Goal: Information Seeking & Learning: Learn about a topic

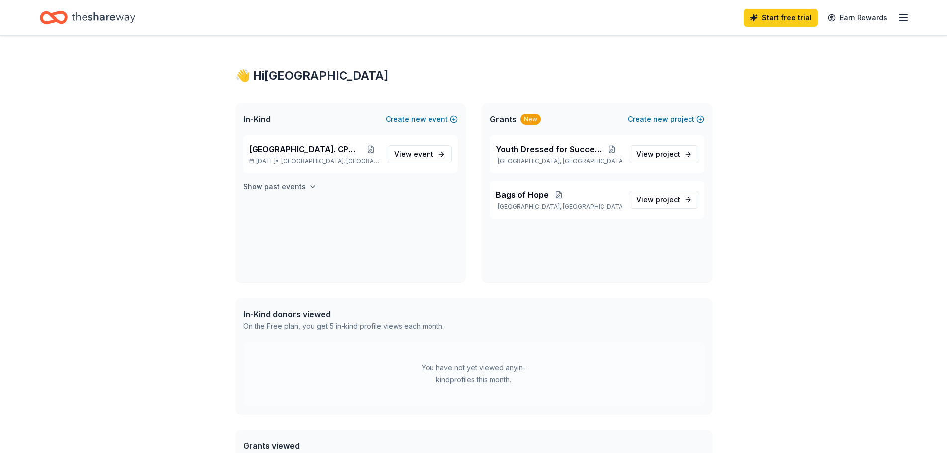
click at [261, 185] on h4 "Show past events" at bounding box center [274, 187] width 63 height 12
click at [418, 152] on span "event" at bounding box center [423, 154] width 20 height 8
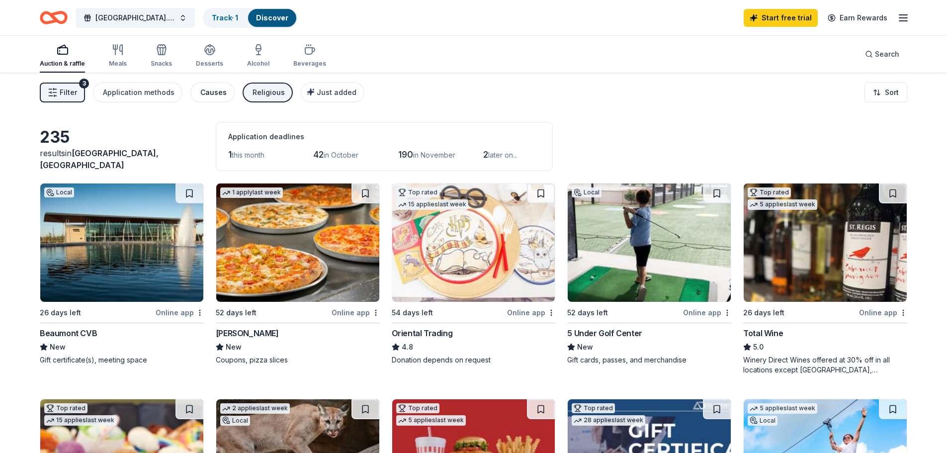
click at [209, 92] on div "Causes" at bounding box center [213, 92] width 26 height 12
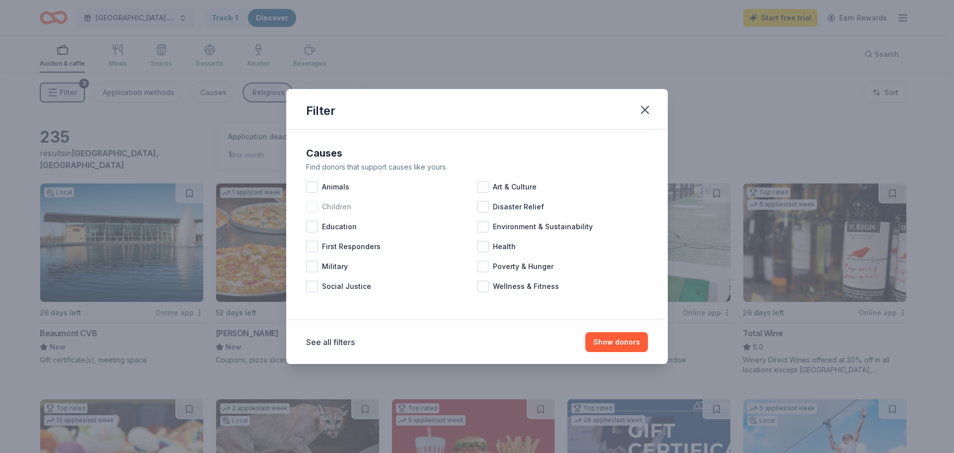
click at [312, 205] on div at bounding box center [312, 207] width 12 height 12
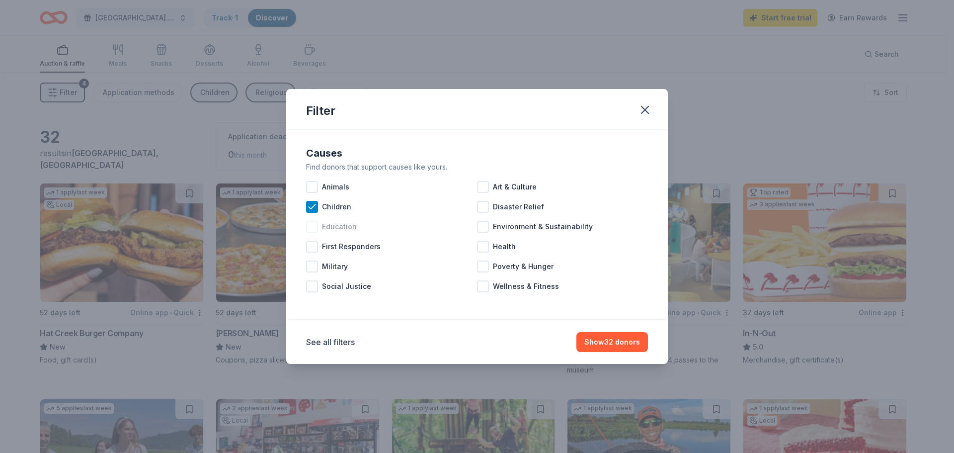
click at [308, 227] on div at bounding box center [312, 227] width 12 height 12
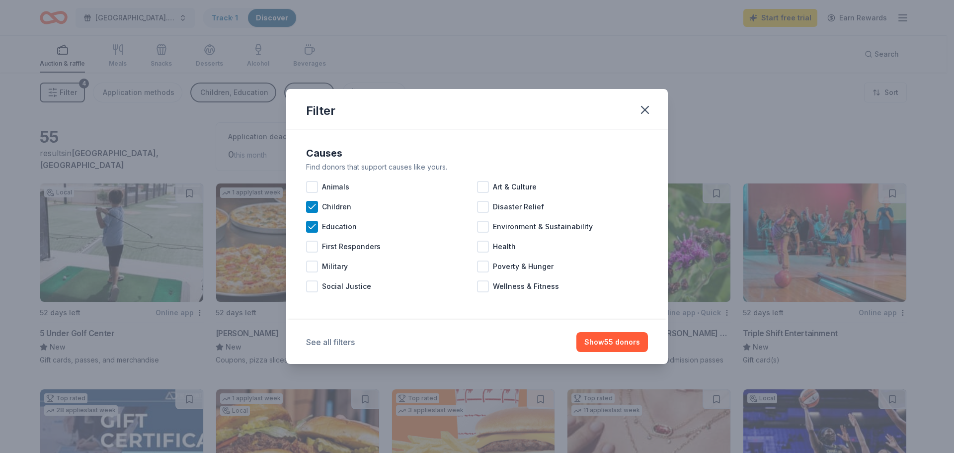
click at [322, 340] on button "See all filters" at bounding box center [330, 342] width 49 height 12
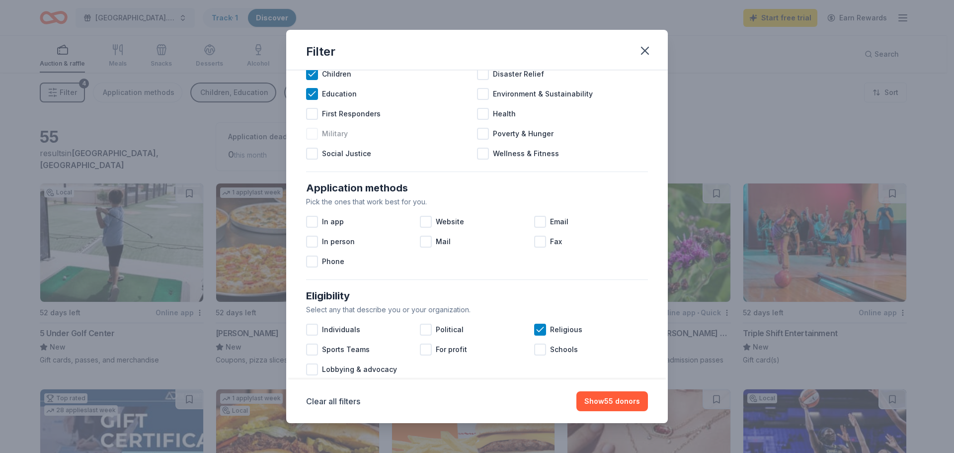
scroll to position [99, 0]
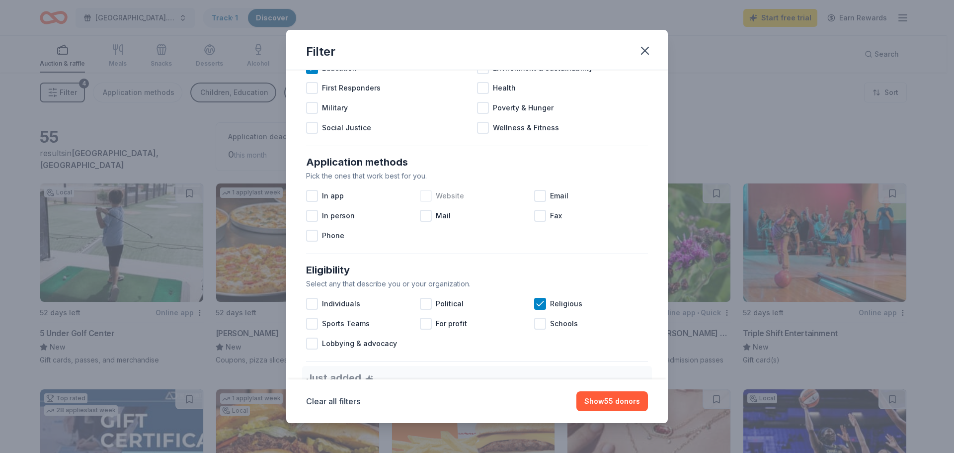
click at [423, 194] on div at bounding box center [426, 196] width 12 height 12
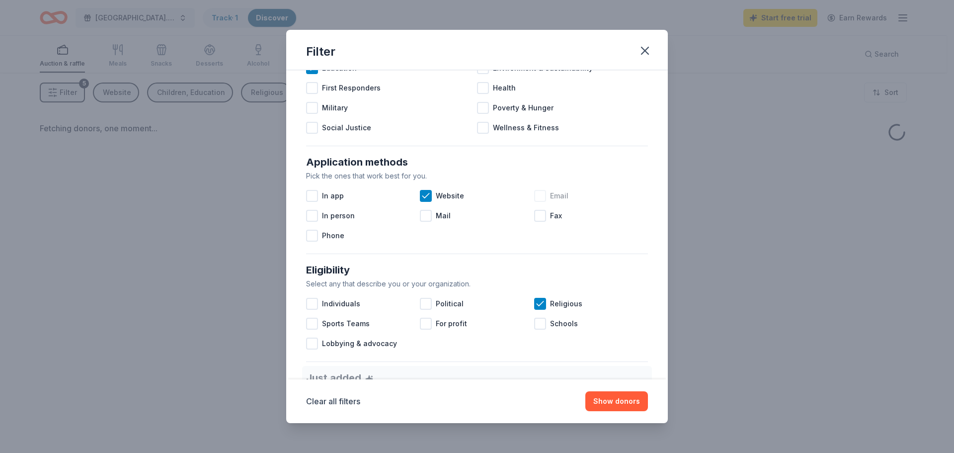
click at [544, 193] on div "Email" at bounding box center [591, 196] width 114 height 20
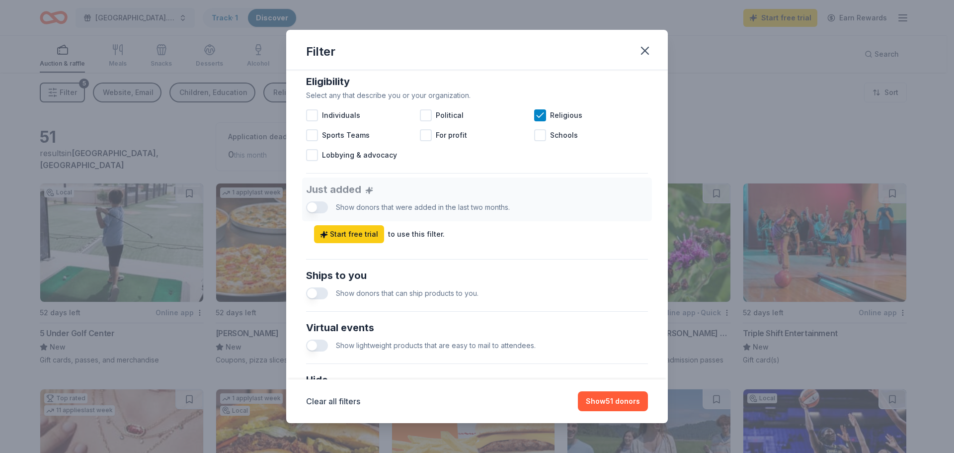
scroll to position [248, 0]
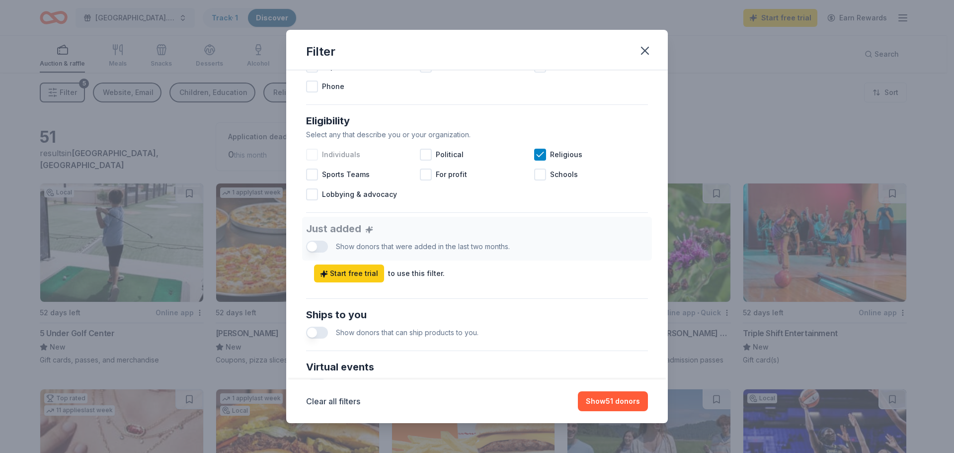
click at [314, 154] on div at bounding box center [312, 155] width 12 height 12
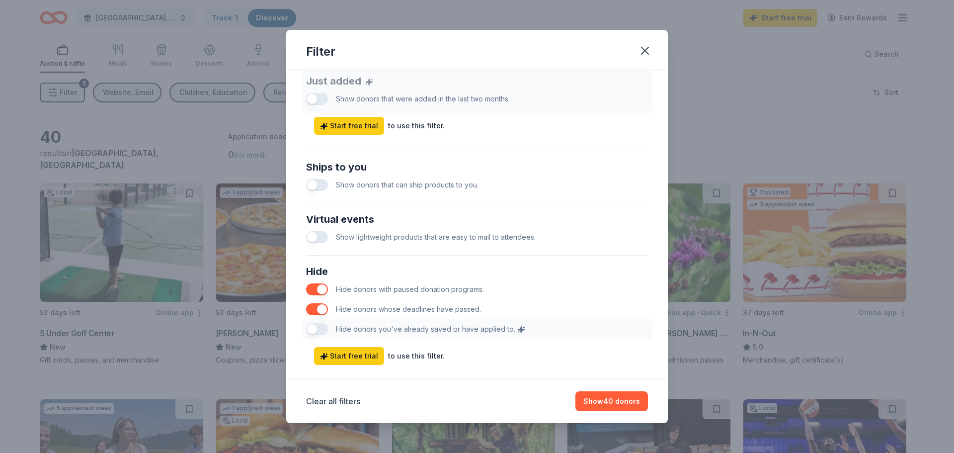
scroll to position [398, 0]
click at [319, 182] on button "button" at bounding box center [317, 183] width 22 height 12
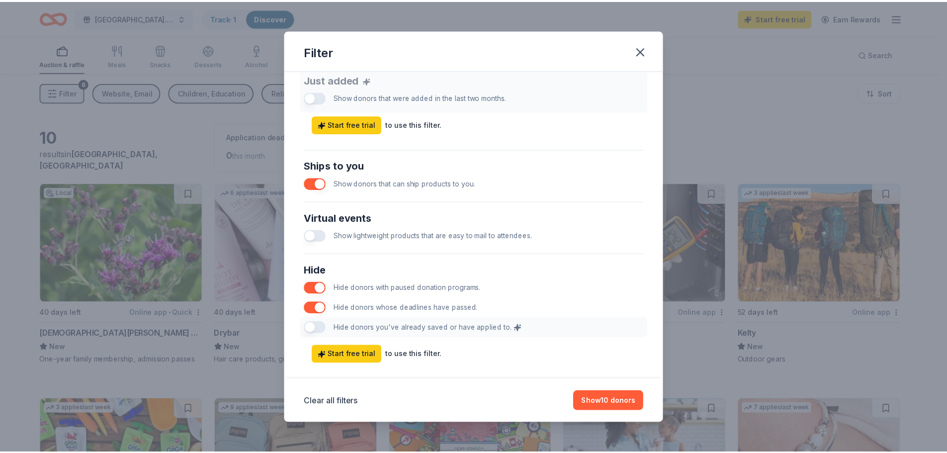
scroll to position [413, 0]
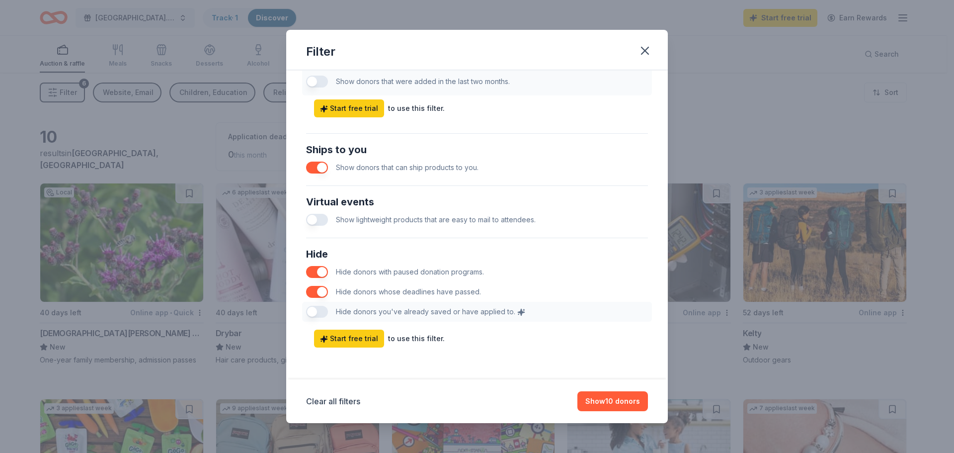
click at [315, 312] on div "Hide Hide donors with paused donation programs. Hide donors whose deadlines hav…" at bounding box center [477, 283] width 350 height 83
click at [612, 403] on button "Show 10 donors" at bounding box center [612, 401] width 71 height 20
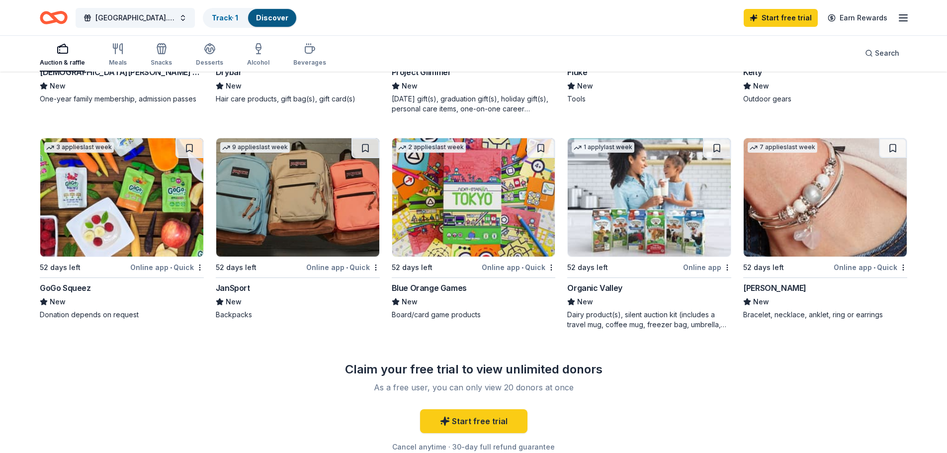
scroll to position [298, 0]
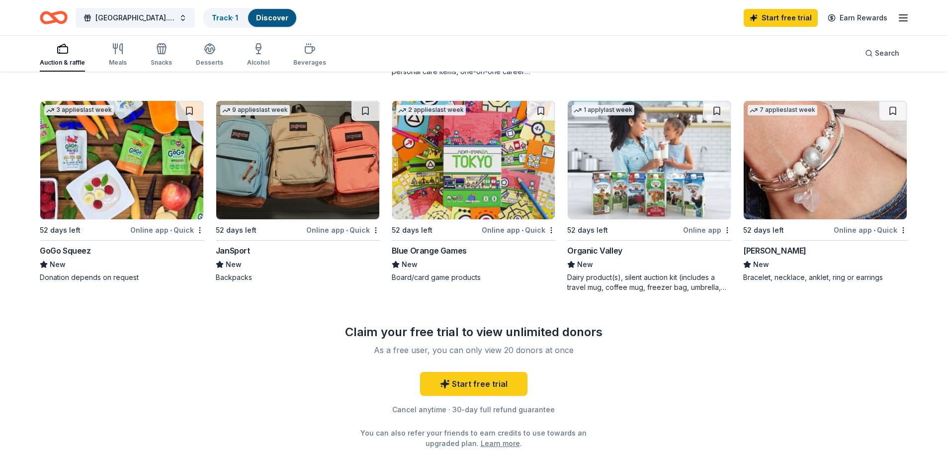
click at [288, 167] on img at bounding box center [297, 160] width 163 height 118
